Goal: Check status

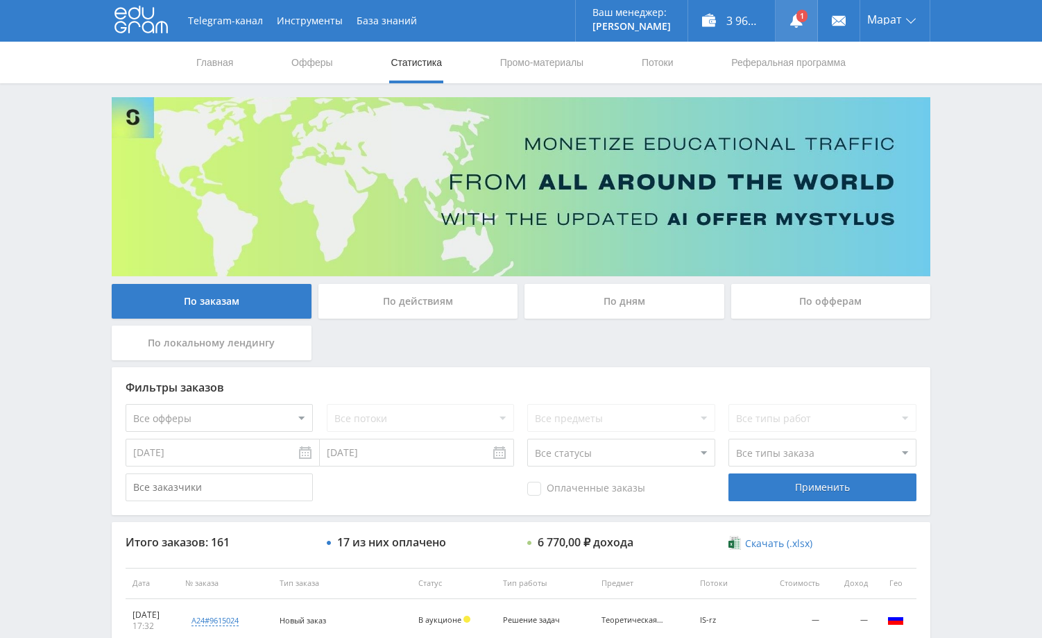
click at [803, 22] on link at bounding box center [797, 21] width 42 height 42
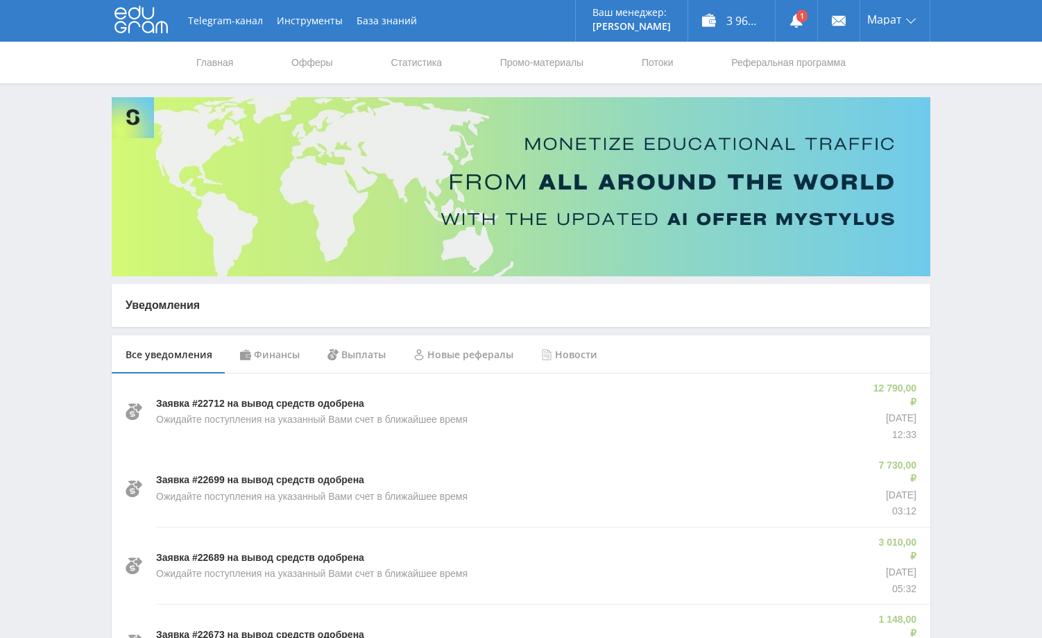
click at [284, 352] on div "Финансы" at bounding box center [269, 354] width 87 height 39
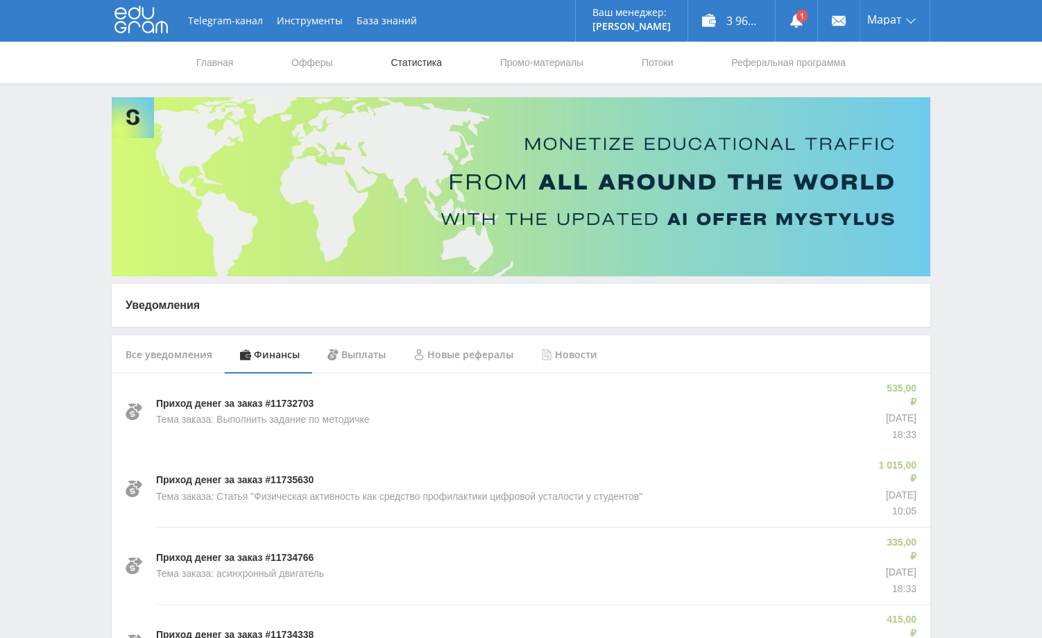
click at [419, 64] on link "Статистика" at bounding box center [416, 63] width 54 height 42
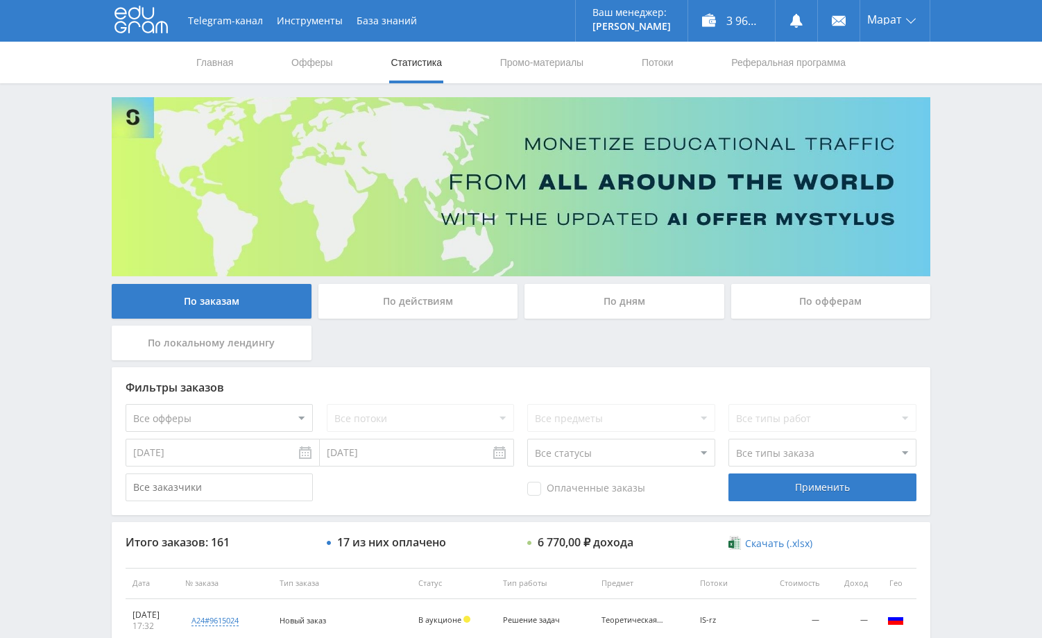
click at [998, 223] on div "Telegram-канал Инструменты База знаний Ваш менеджер: [PERSON_NAME] Online @edug…" at bounding box center [521, 582] width 1042 height 1165
click at [991, 210] on div "Telegram-канал Инструменты База знаний Ваш менеджер: [PERSON_NAME] Online @edug…" at bounding box center [521, 582] width 1042 height 1165
click at [1013, 194] on div "Telegram-канал Инструменты База знаний Ваш менеджер: [PERSON_NAME] Online @edug…" at bounding box center [521, 582] width 1042 height 1165
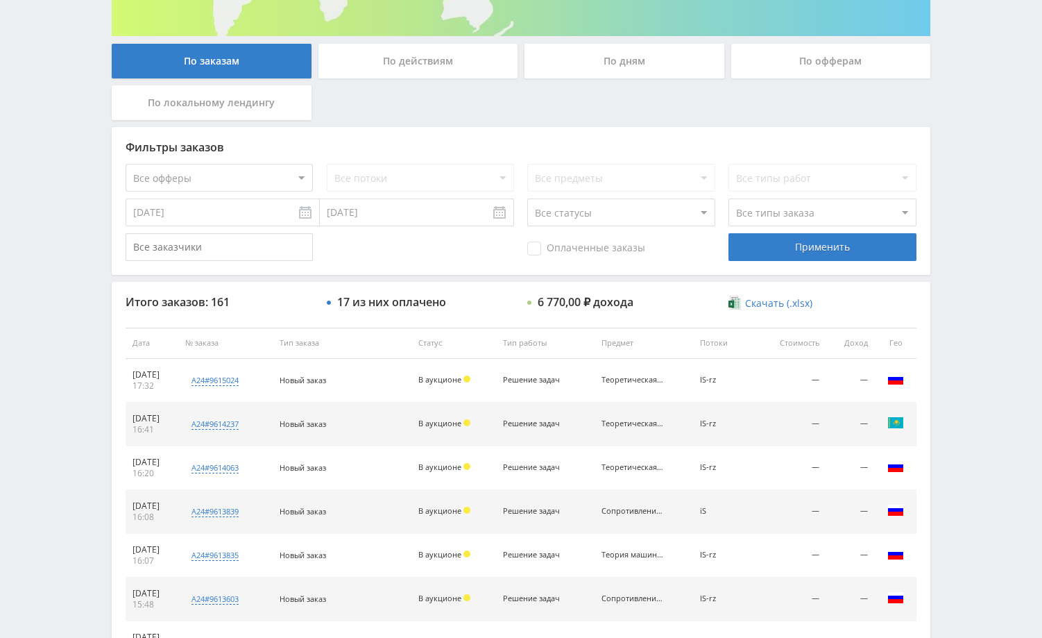
scroll to position [278, 0]
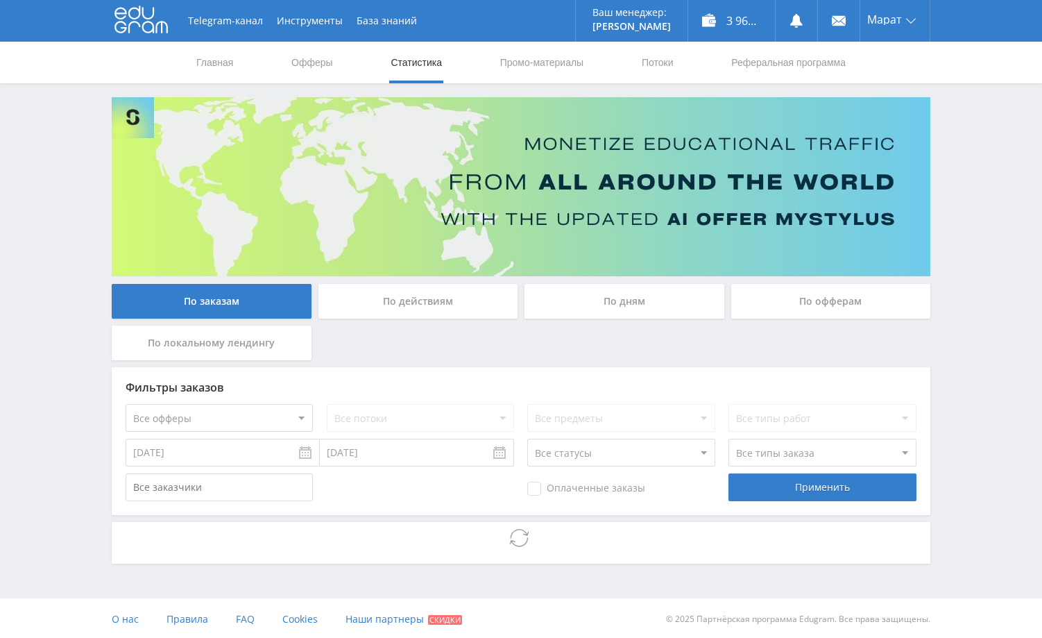
click at [985, 229] on div "Telegram-канал Инструменты База знаний Ваш менеджер: [PERSON_NAME] Online @edug…" at bounding box center [521, 320] width 1042 height 640
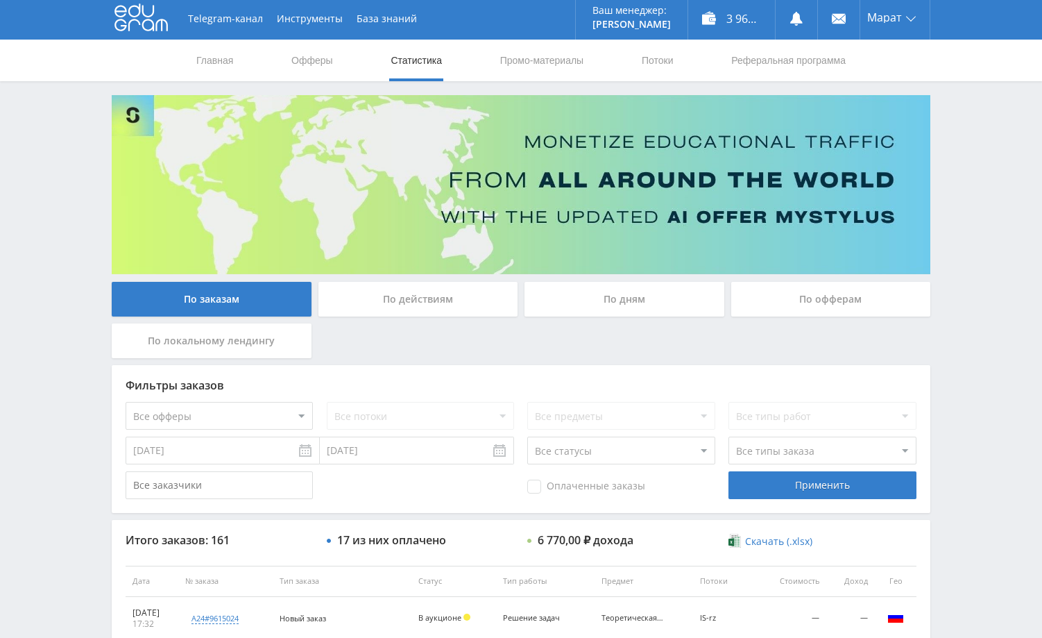
click at [963, 239] on div "Telegram-канал Инструменты База знаний Ваш менеджер: [PERSON_NAME] Online @edug…" at bounding box center [521, 580] width 1042 height 1165
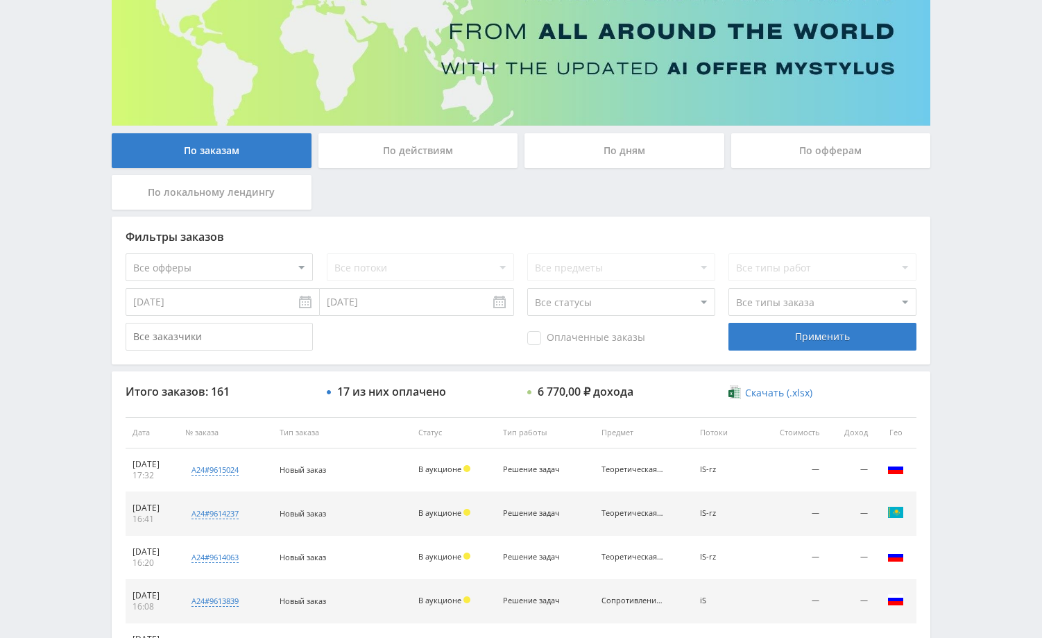
scroll to position [141, 0]
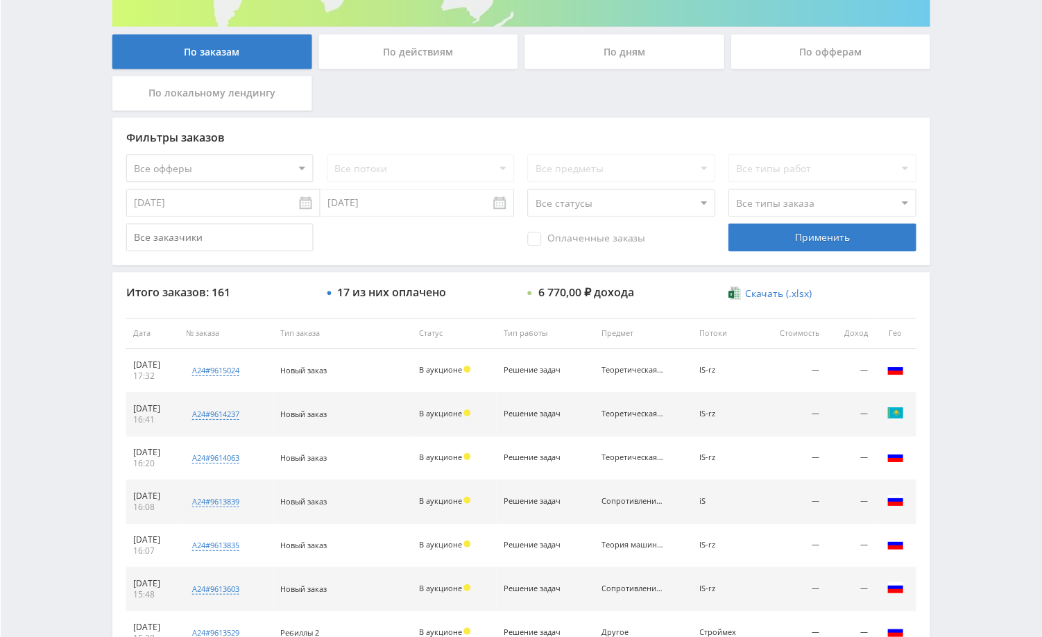
scroll to position [278, 0]
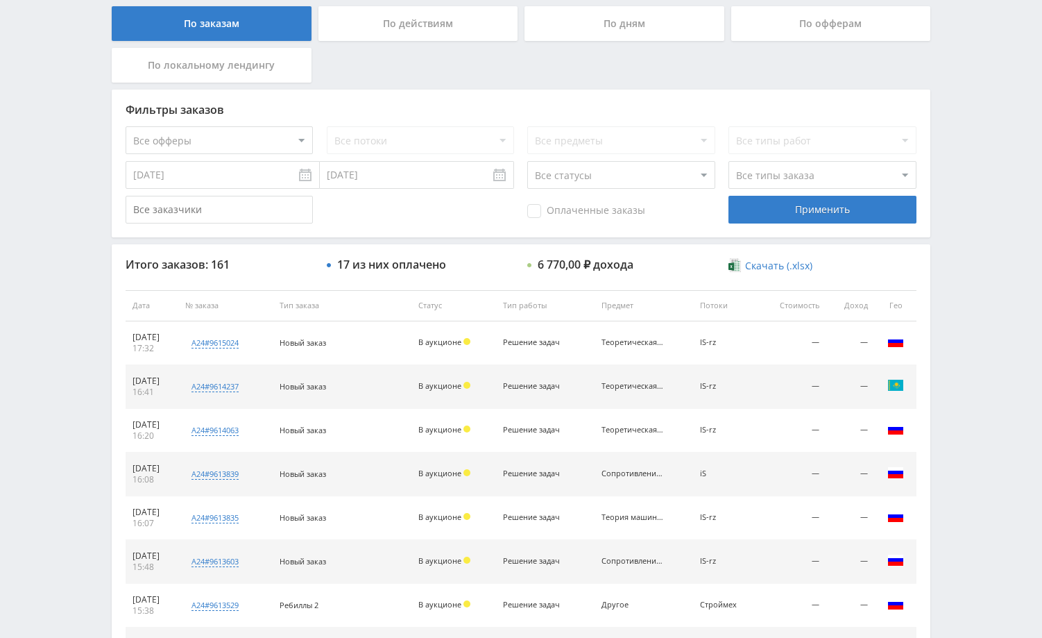
click at [82, 369] on div "Telegram-канал Инструменты База знаний Ваш менеджер: [PERSON_NAME] Online @edug…" at bounding box center [521, 304] width 1042 height 1165
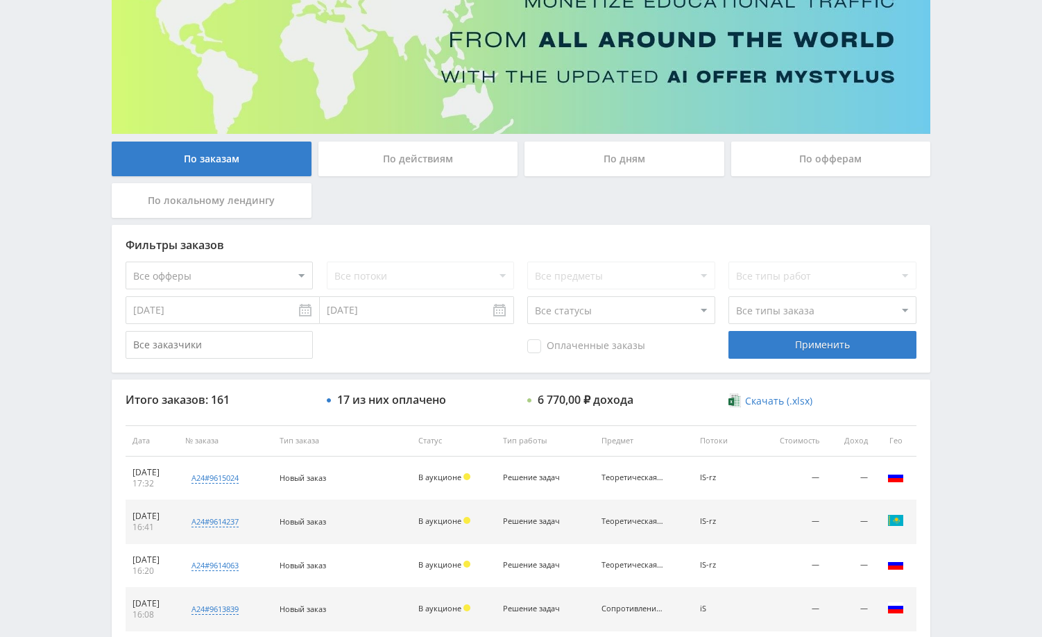
scroll to position [0, 0]
